Goal: Check status: Check status

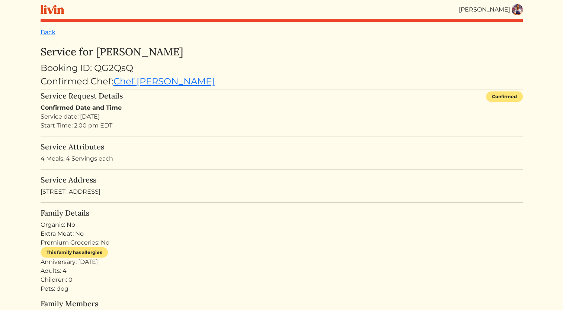
click at [520, 8] on img at bounding box center [516, 9] width 11 height 11
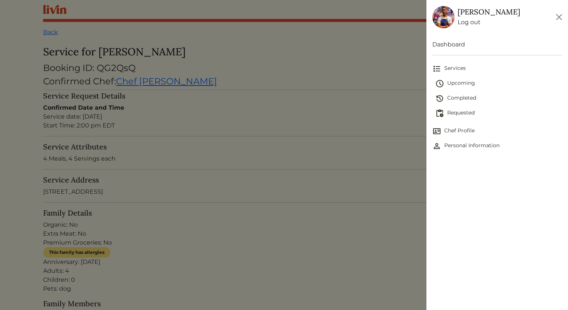
click at [461, 110] on span "Requested" at bounding box center [499, 113] width 127 height 9
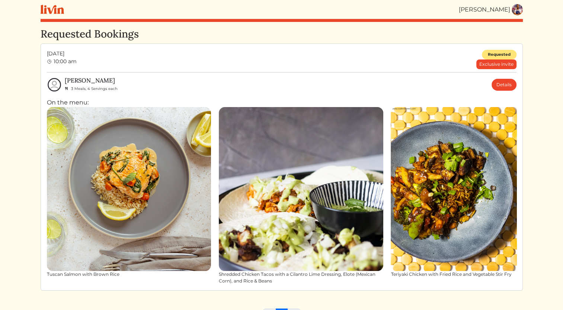
drag, startPoint x: 565, startPoint y: 65, endPoint x: 375, endPoint y: 97, distance: 192.8
click at [375, 97] on div "[PERSON_NAME] 3 Meals, 4 Servings each Details On the menu: Tuscan Salmon with …" at bounding box center [281, 181] width 469 height 208
click at [504, 85] on link "Details" at bounding box center [503, 85] width 25 height 12
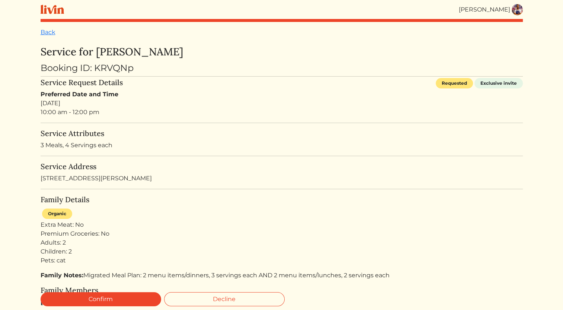
click at [516, 13] on img at bounding box center [516, 9] width 11 height 11
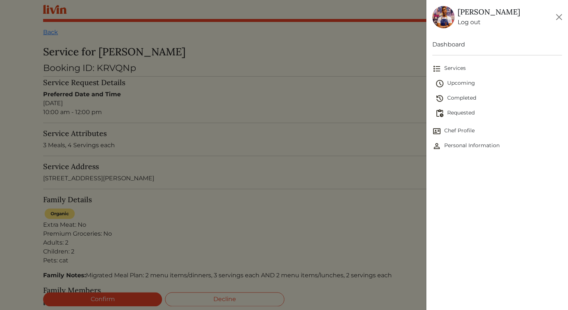
click at [467, 79] on span "Upcoming" at bounding box center [499, 83] width 127 height 9
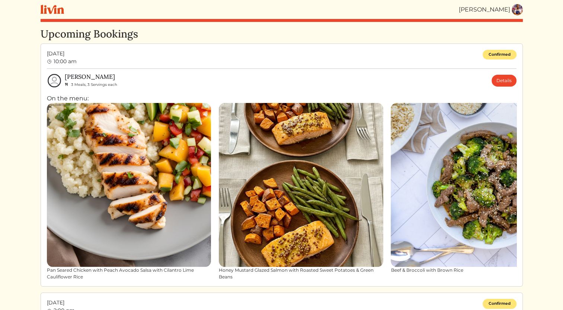
click at [467, 80] on div "[PERSON_NAME] 3 Meals, 3 Servings each Details" at bounding box center [291, 80] width 452 height 15
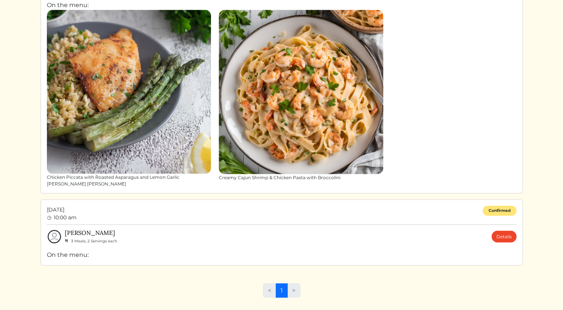
scroll to position [1358, 0]
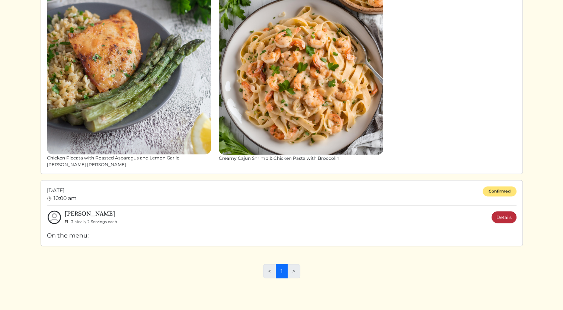
click at [500, 211] on link "Details" at bounding box center [503, 217] width 25 height 12
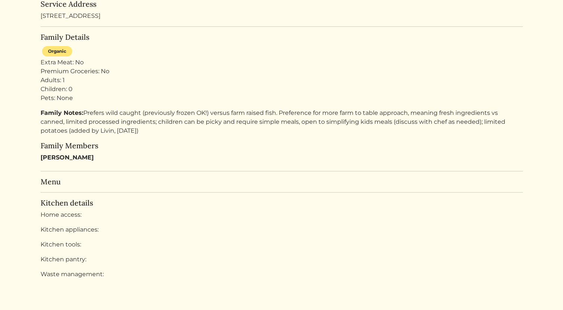
scroll to position [178, 0]
